Goal: Book appointment/travel/reservation

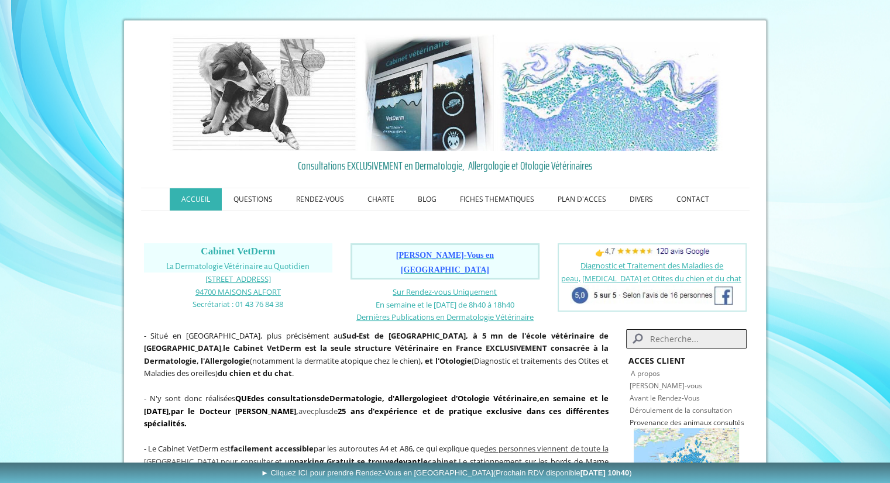
click at [456, 249] on h1 "[PERSON_NAME]-Vous en [GEOGRAPHIC_DATA]" at bounding box center [445, 261] width 182 height 29
click at [446, 263] on table "[PERSON_NAME]-Vous en [GEOGRAPHIC_DATA]" at bounding box center [444, 261] width 189 height 36
click at [454, 257] on span "[PERSON_NAME]-Vous en [GEOGRAPHIC_DATA]" at bounding box center [445, 262] width 98 height 23
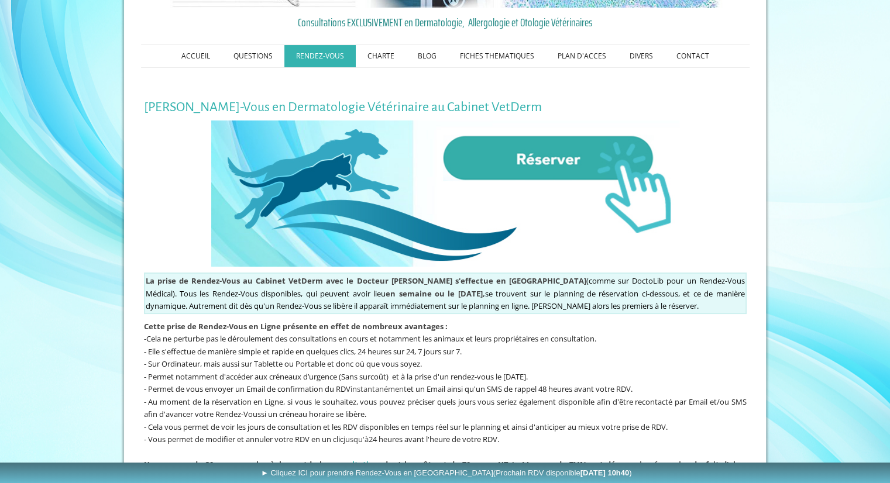
scroll to position [205, 0]
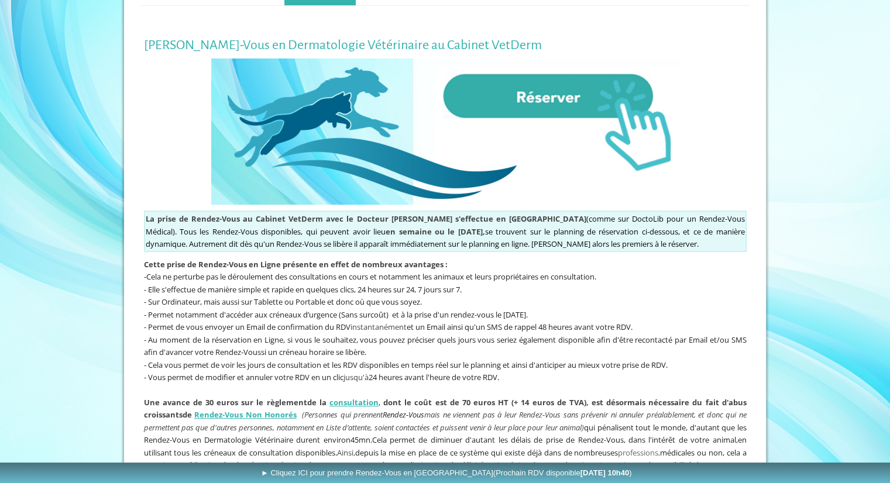
click at [598, 83] on img at bounding box center [445, 131] width 468 height 146
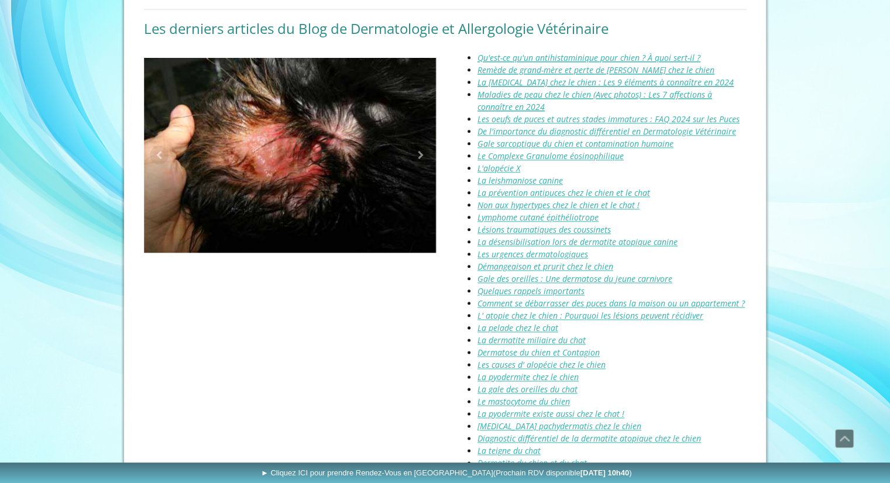
scroll to position [1494, 0]
